Goal: Task Accomplishment & Management: Complete application form

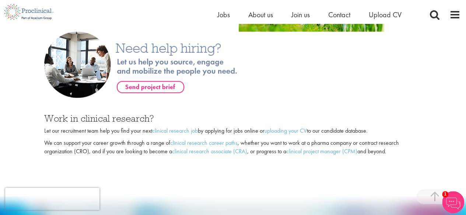
scroll to position [515, 0]
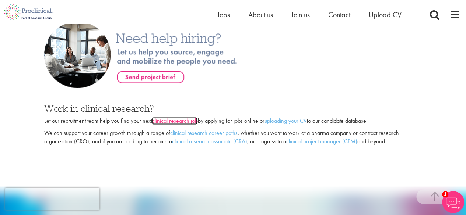
click at [181, 117] on link "clinical research job" at bounding box center [175, 121] width 46 height 8
click at [292, 117] on link "uploading your CV" at bounding box center [285, 121] width 42 height 8
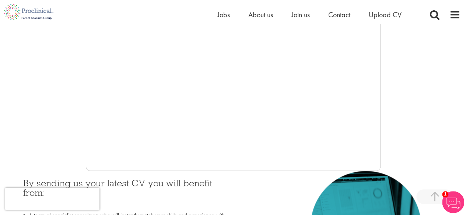
scroll to position [230, 0]
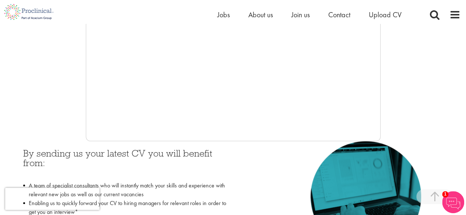
drag, startPoint x: 86, startPoint y: 78, endPoint x: 77, endPoint y: 92, distance: 17.4
click at [77, 92] on div at bounding box center [233, 30] width 455 height 221
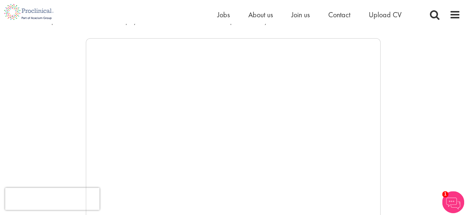
scroll to position [98, 0]
